Goal: Transaction & Acquisition: Purchase product/service

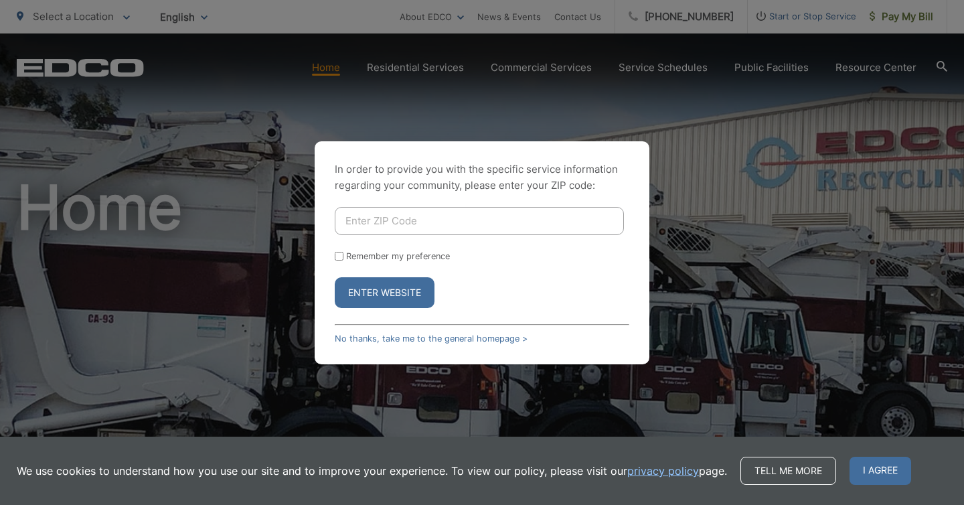
click at [559, 220] on input "Enter ZIP Code" at bounding box center [479, 221] width 289 height 28
type input "91945"
click at [408, 292] on button "Enter Website" at bounding box center [385, 292] width 100 height 31
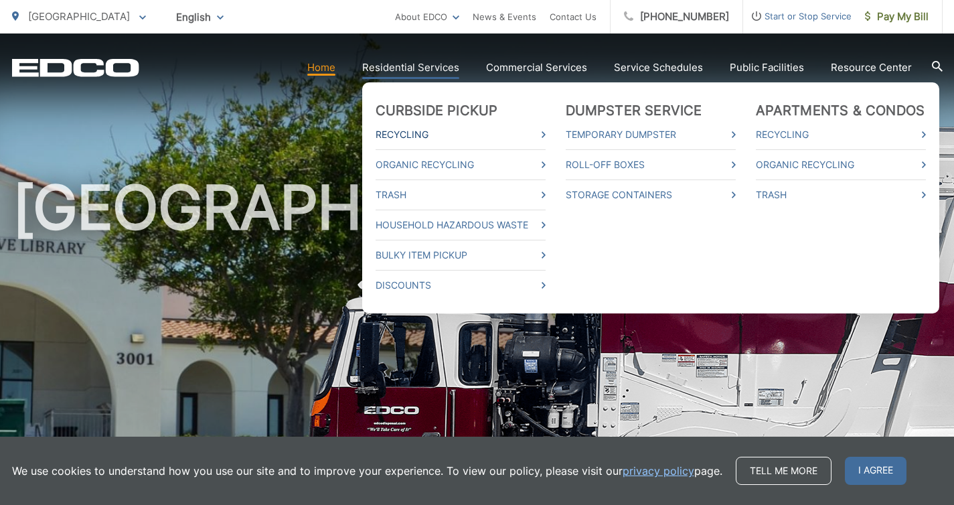
click at [482, 133] on link "Recycling" at bounding box center [460, 134] width 170 height 16
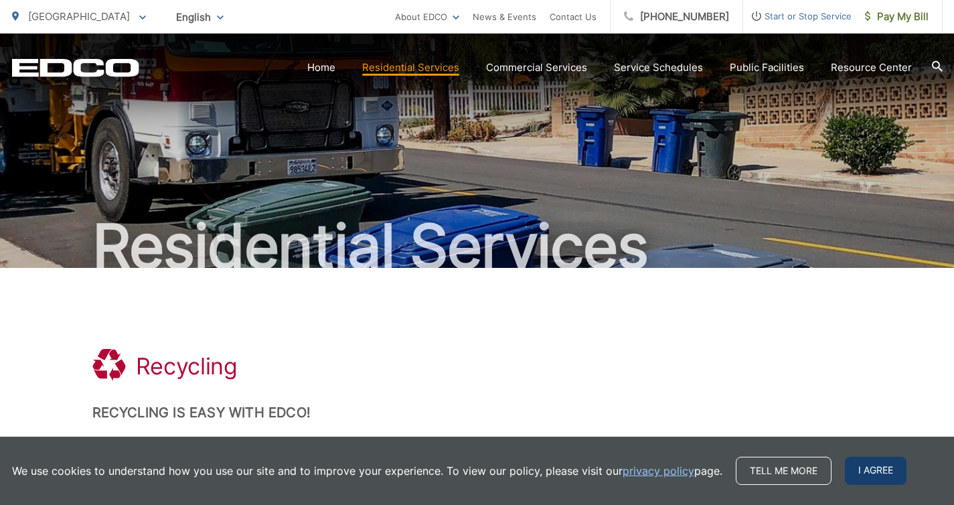
click at [852, 470] on span "I agree" at bounding box center [876, 470] width 62 height 28
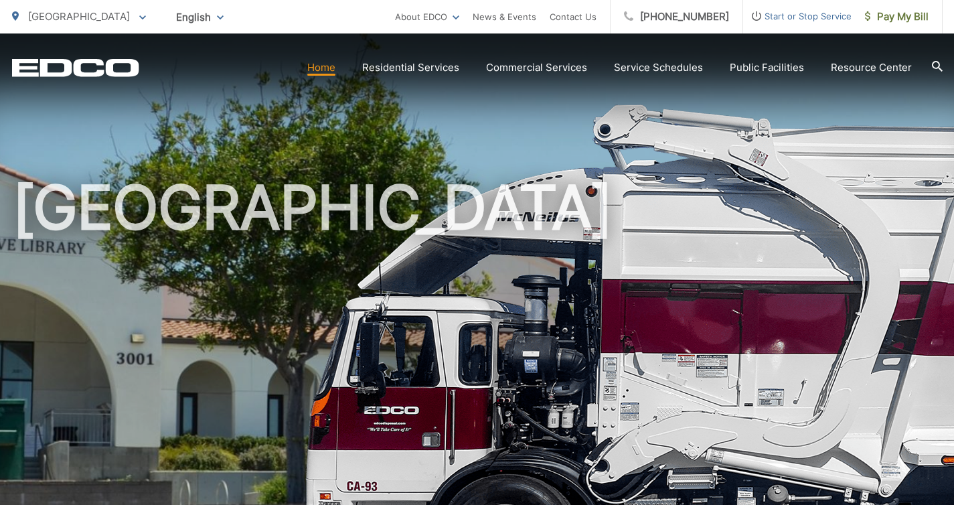
scroll to position [1, 0]
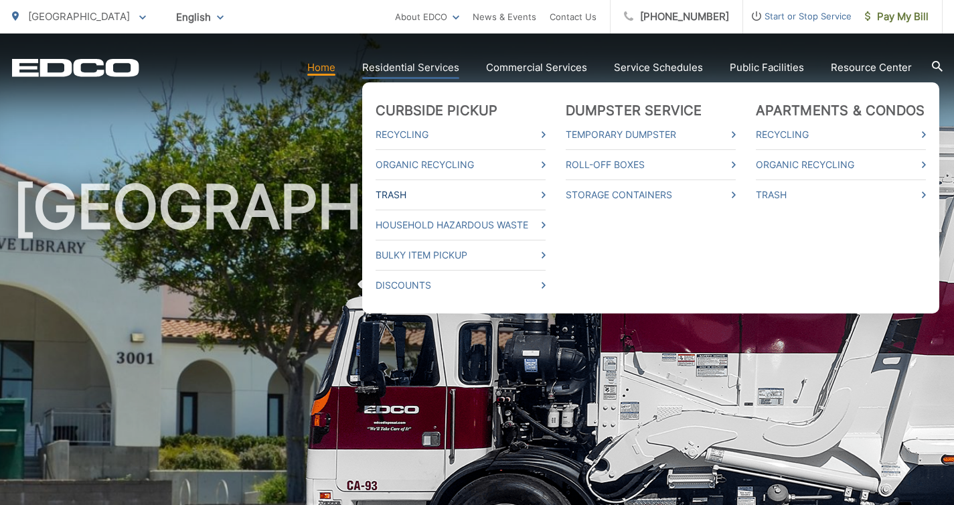
click at [438, 195] on link "Trash" at bounding box center [460, 195] width 170 height 16
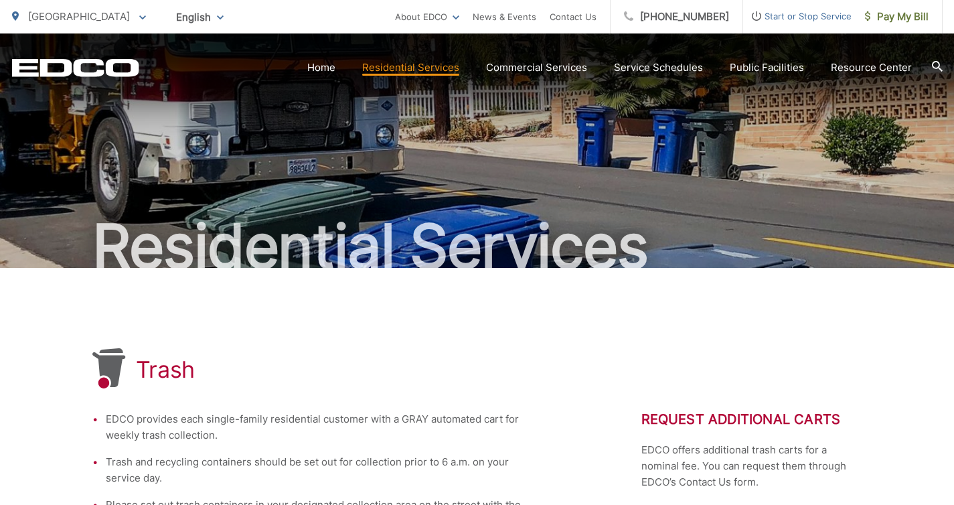
click at [928, 63] on section "Home Residential Services Curbside Pickup Recycling Organic Recycling Trash Hou…" at bounding box center [540, 67] width 803 height 25
click at [930, 63] on section "Home Residential Services Curbside Pickup Recycling Organic Recycling Trash Hou…" at bounding box center [540, 67] width 803 height 25
click at [938, 70] on icon at bounding box center [937, 66] width 11 height 11
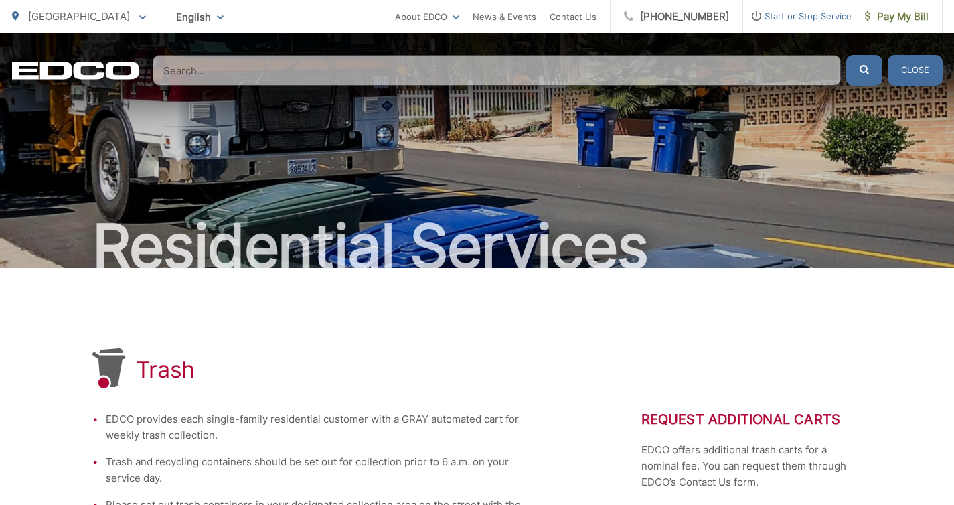
click at [590, 66] on input "Search" at bounding box center [497, 70] width 688 height 31
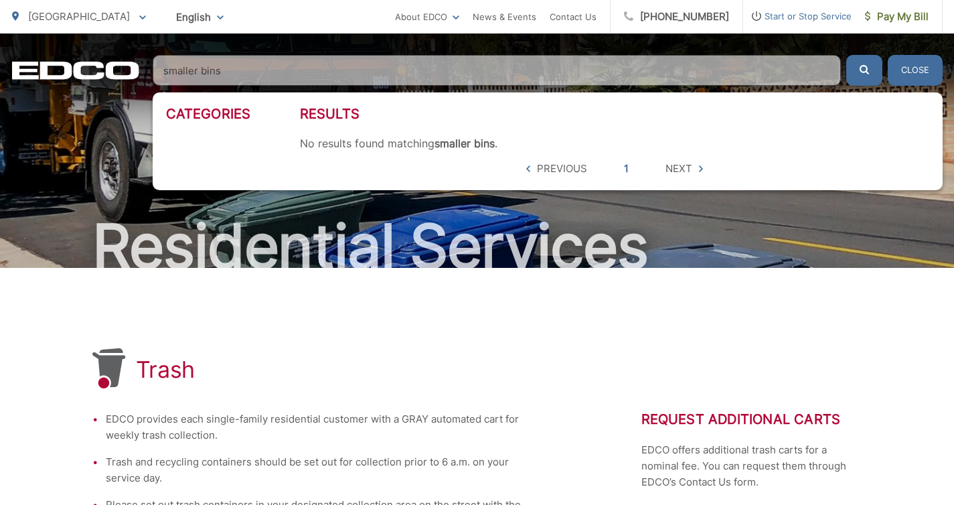
type input "smaller bins"
click at [846, 55] on button "submit" at bounding box center [864, 70] width 36 height 31
click at [930, 67] on button "Close" at bounding box center [914, 70] width 55 height 31
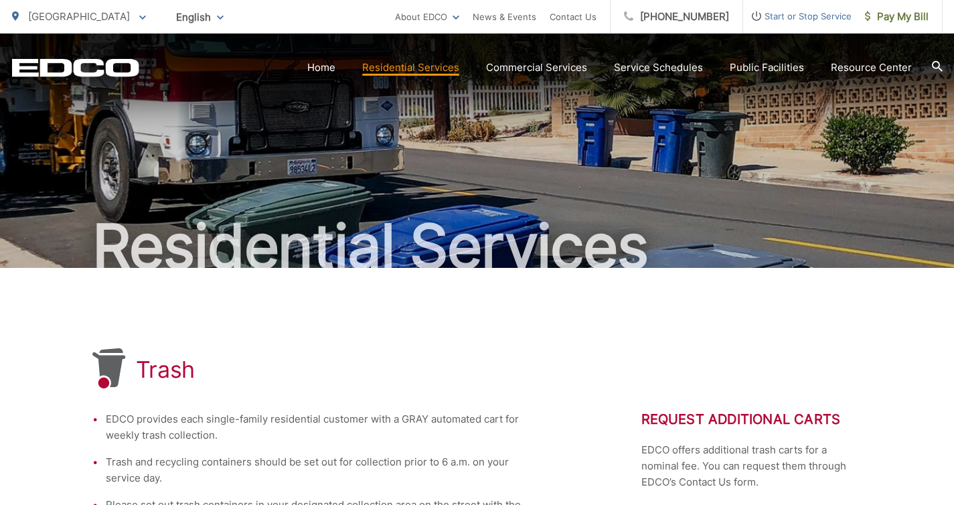
click at [881, 16] on span "Pay My Bill" at bounding box center [897, 17] width 64 height 16
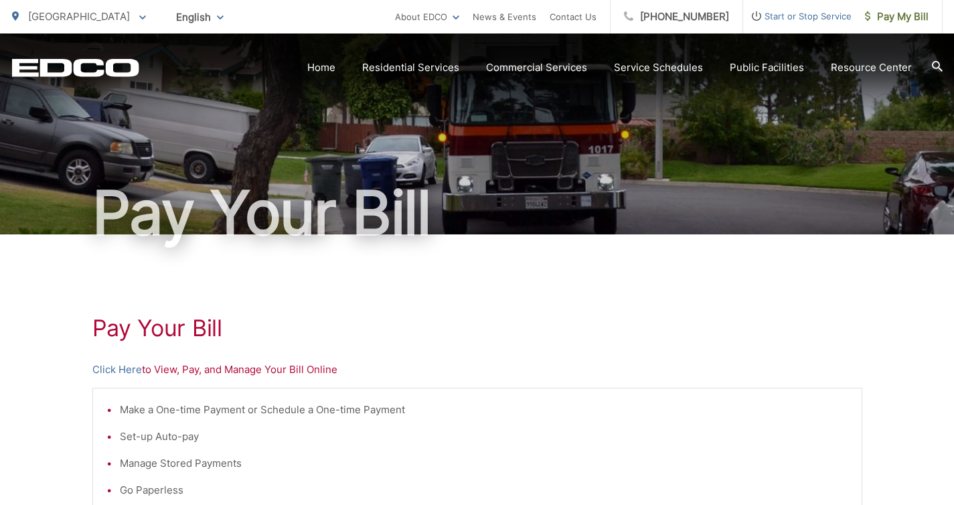
scroll to position [44, 0]
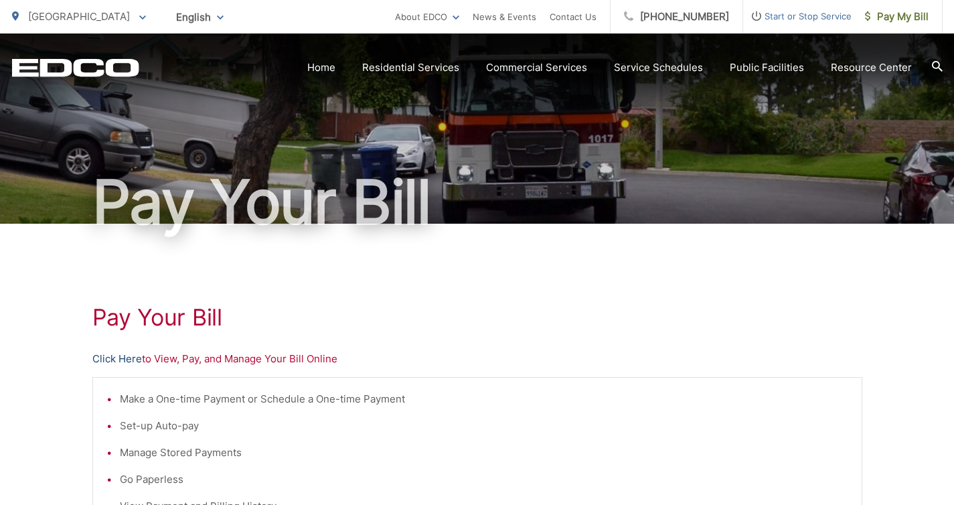
click at [133, 357] on link "Click Here" at bounding box center [117, 359] width 50 height 16
